Goal: Task Accomplishment & Management: Use online tool/utility

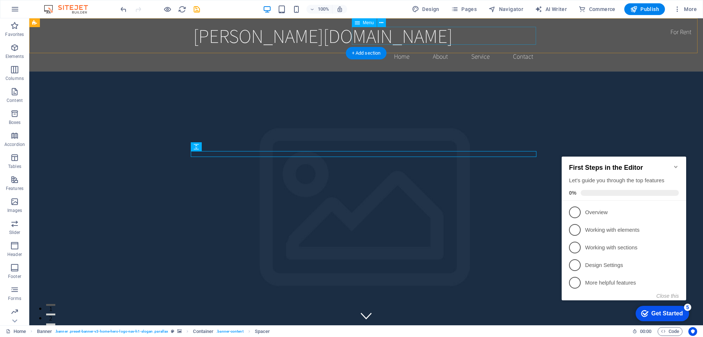
click at [475, 47] on nav "Home About Service Contact" at bounding box center [366, 56] width 346 height 18
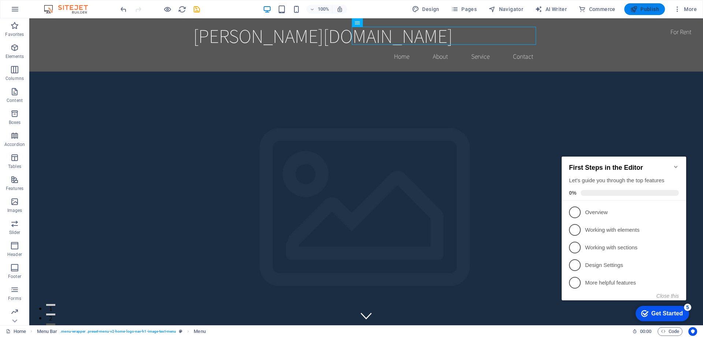
click at [600, 7] on span "Publish" at bounding box center [644, 8] width 29 height 7
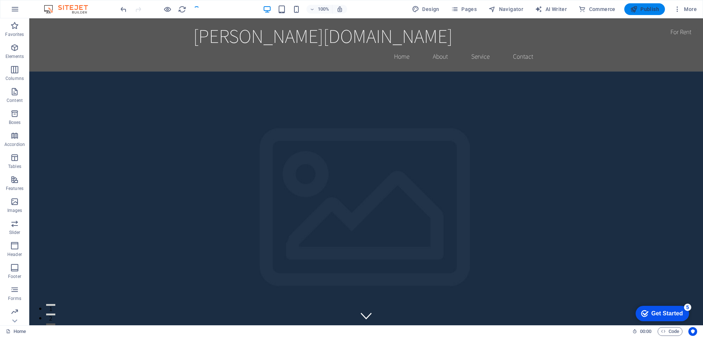
click at [600, 7] on span "Publish" at bounding box center [644, 8] width 29 height 7
